Goal: Check status: Check status

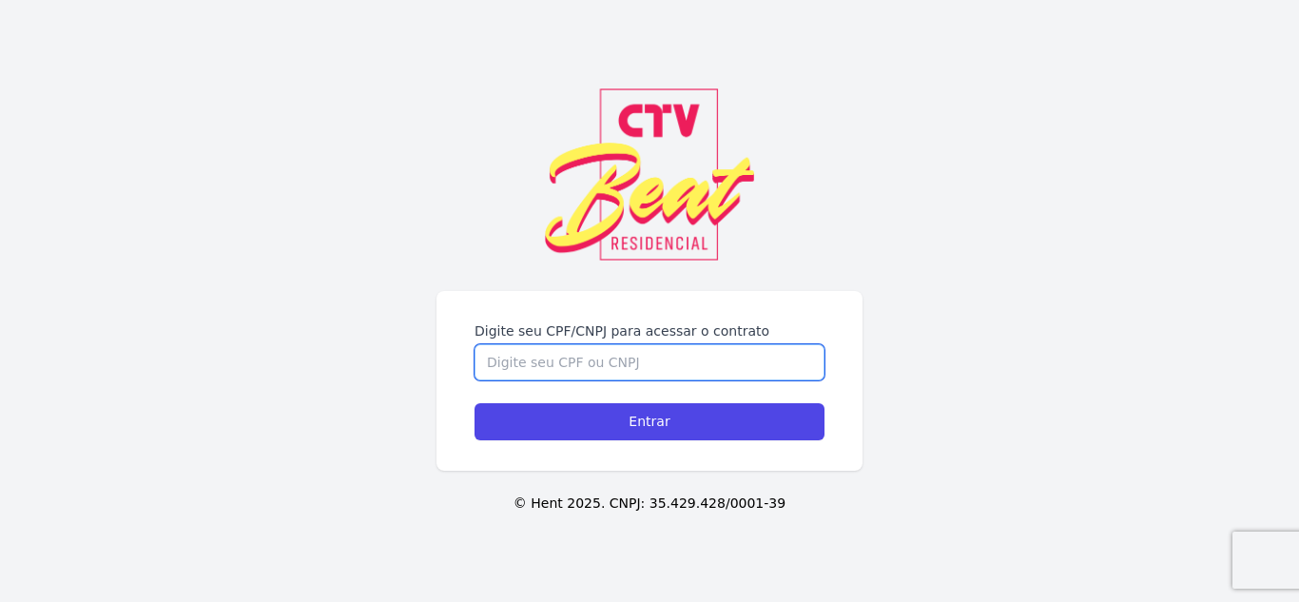
click at [535, 359] on input "Digite seu CPF/CNPJ para acessar o contrato" at bounding box center [649, 362] width 350 height 36
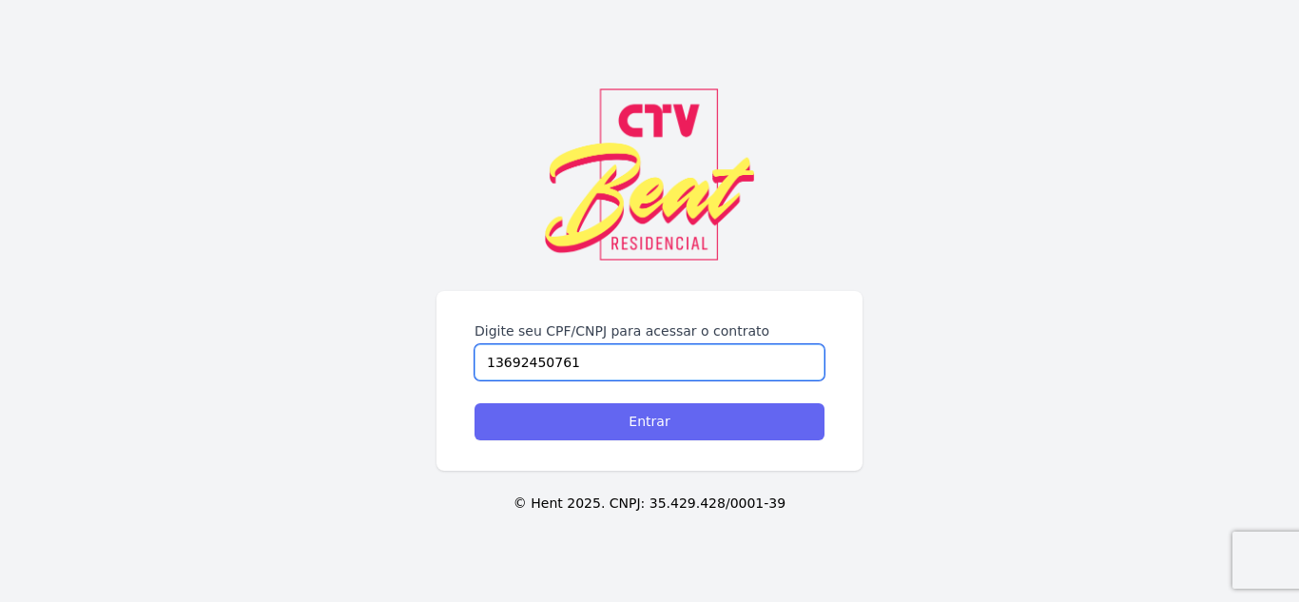
type input "13692450761"
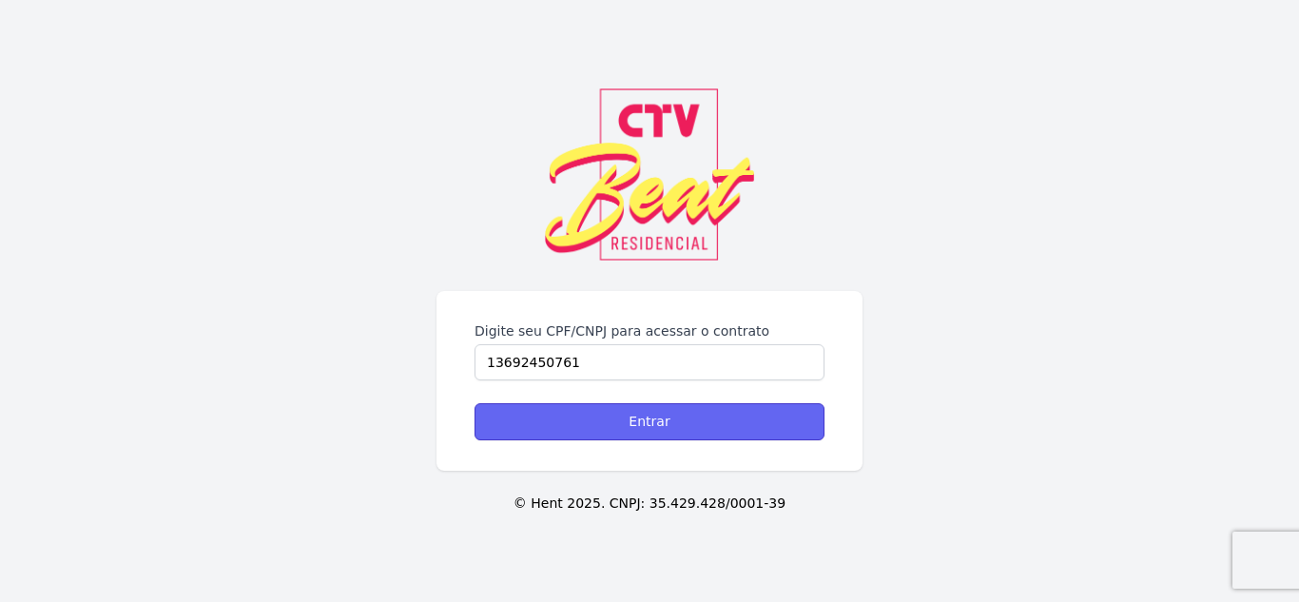
click at [583, 427] on input "Entrar" at bounding box center [649, 421] width 350 height 37
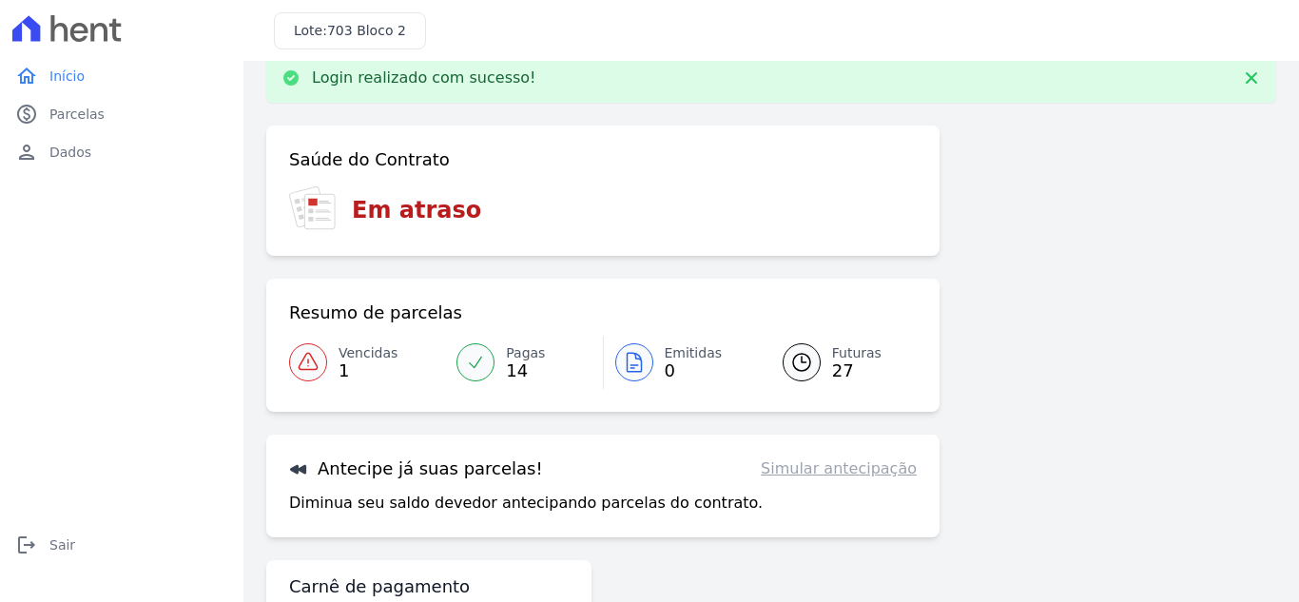
scroll to position [124, 0]
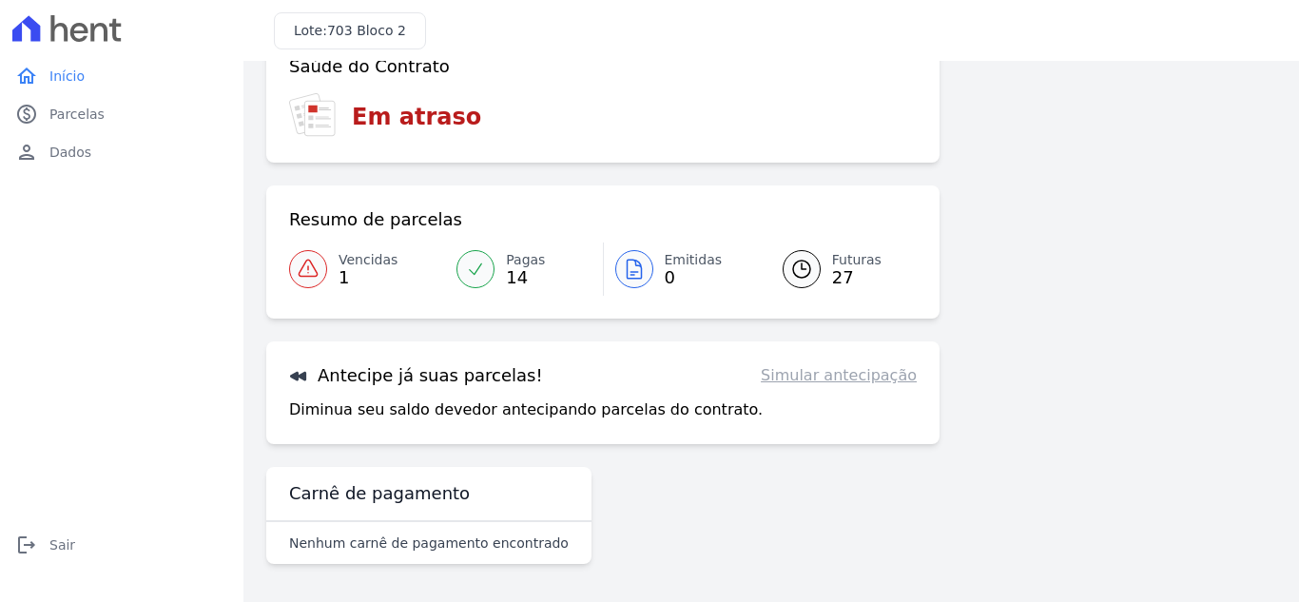
click at [521, 271] on span "14" at bounding box center [525, 277] width 39 height 15
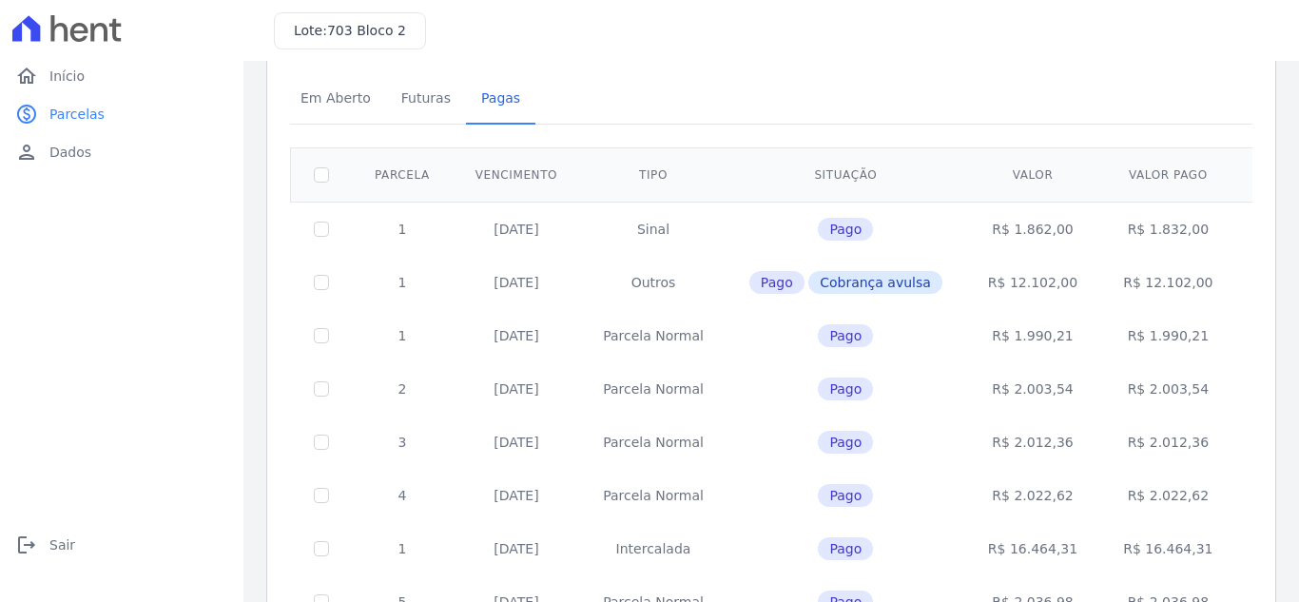
scroll to position [75, 0]
